Goal: Find specific page/section: Find specific page/section

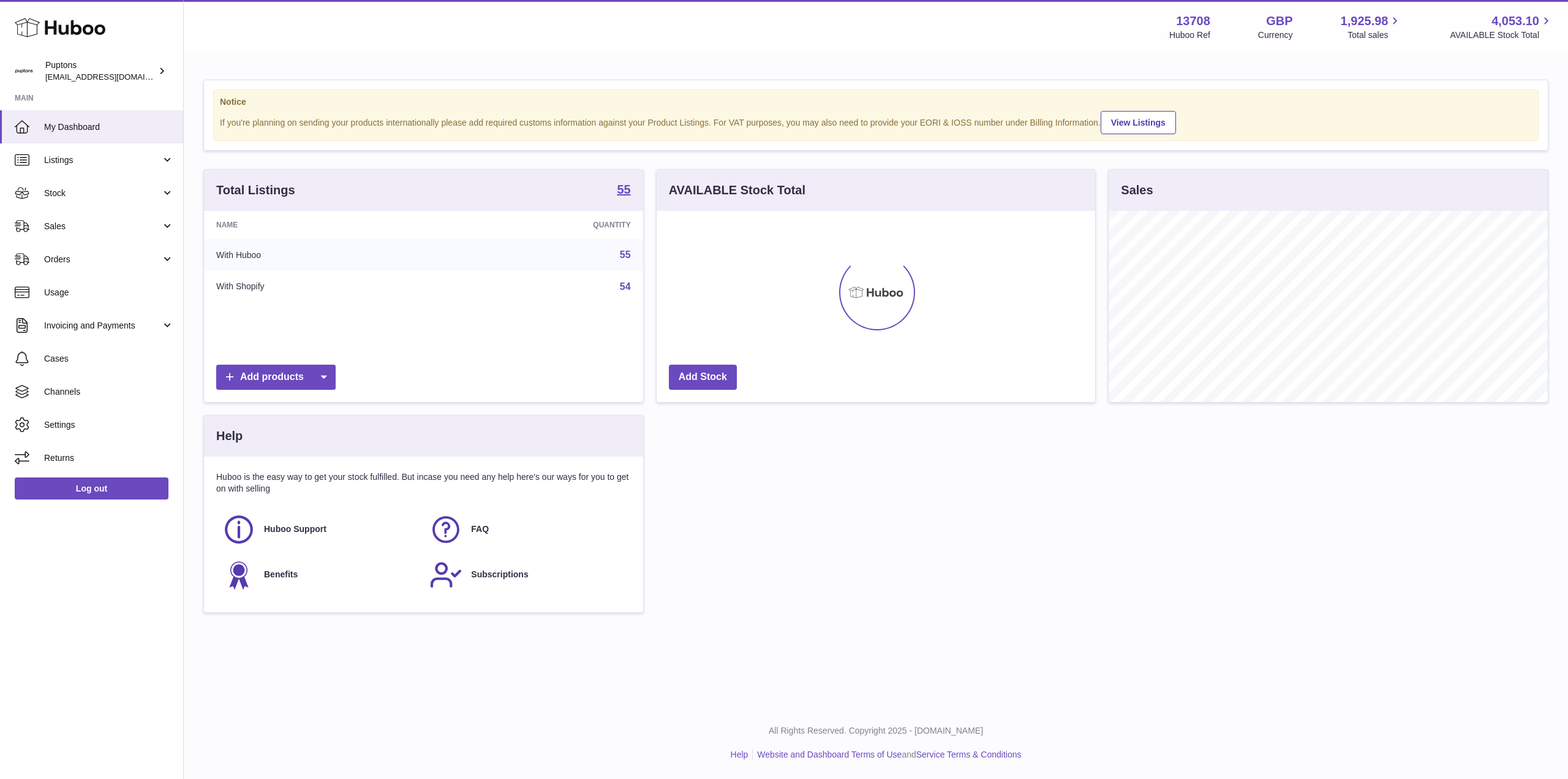
scroll to position [191, 439]
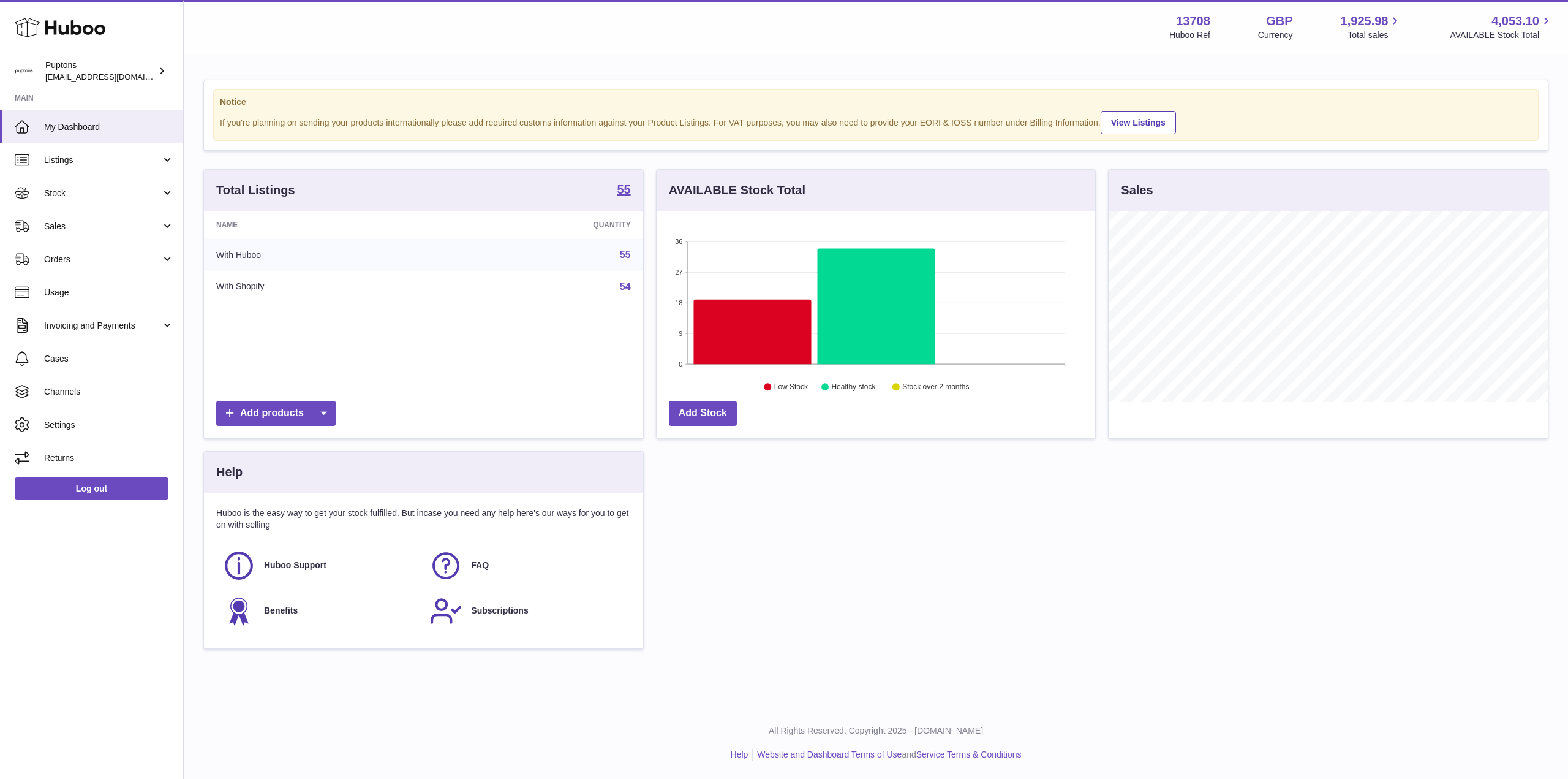
click at [103, 195] on span "Stock" at bounding box center [102, 193] width 117 height 12
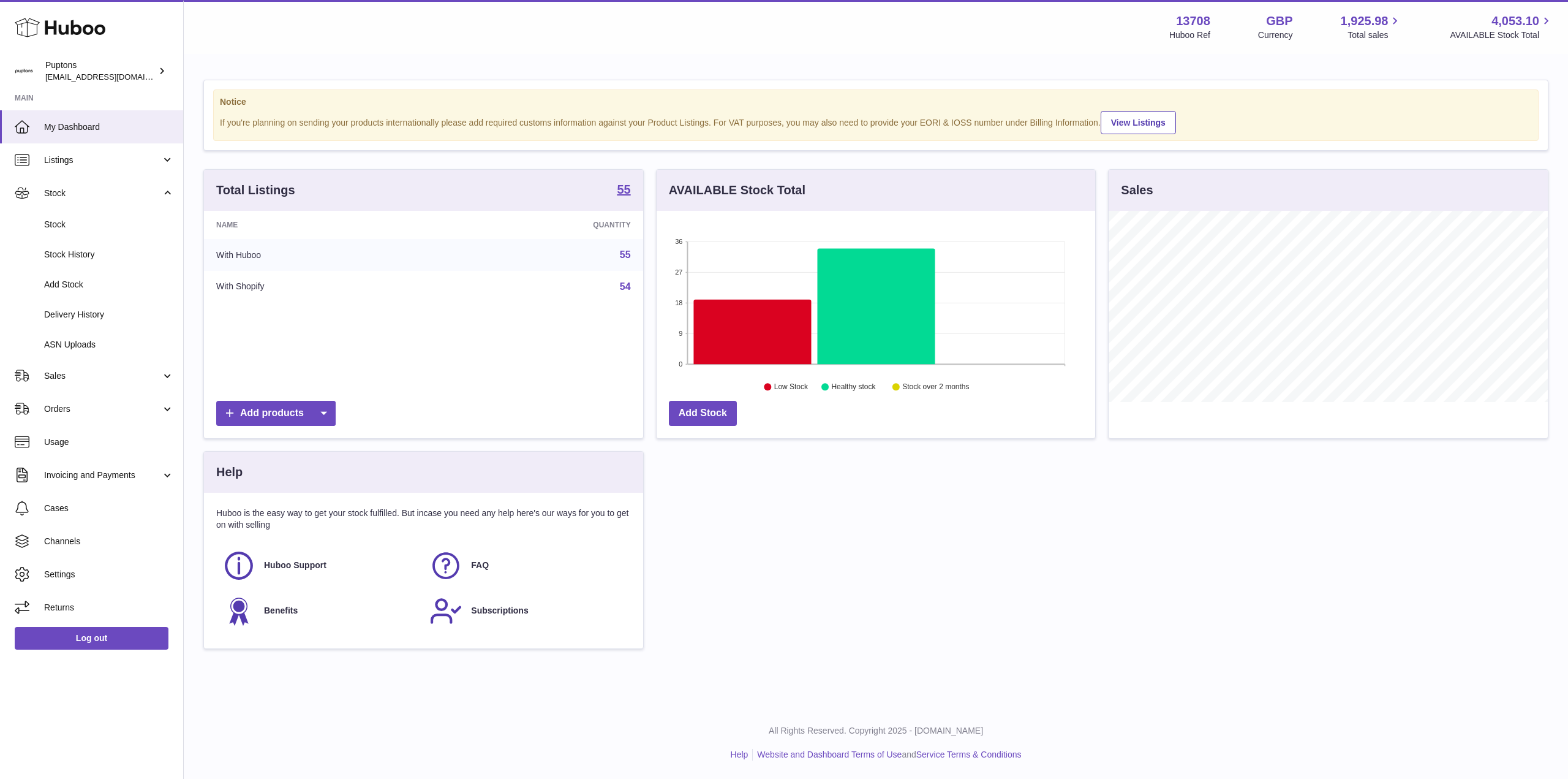
click at [82, 358] on link "ASN Uploads" at bounding box center [91, 344] width 183 height 30
click at [95, 382] on link "Sales" at bounding box center [91, 376] width 183 height 33
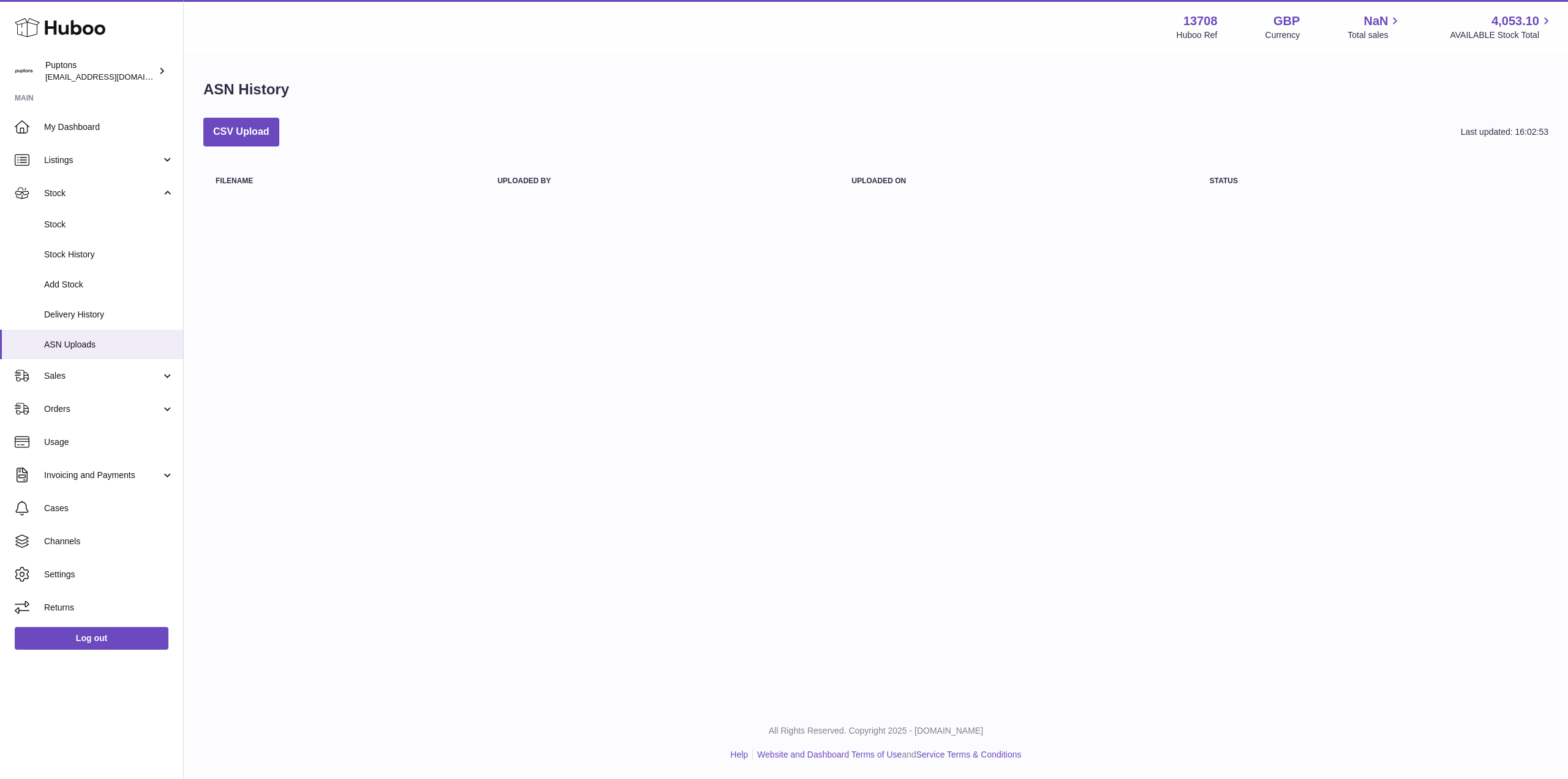
click at [106, 414] on ul "My Dashboard Listings Not with Huboo Listings with Huboo Bundles Stock Stock St…" at bounding box center [91, 367] width 183 height 513
click at [83, 324] on link "Delivery History" at bounding box center [91, 314] width 183 height 30
